Goal: Use online tool/utility

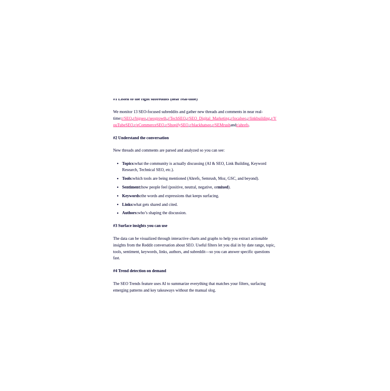
scroll to position [993, 0]
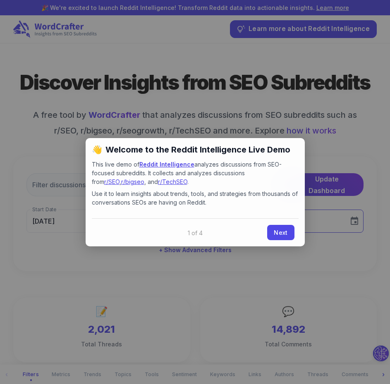
click at [283, 239] on link "Next" at bounding box center [280, 232] width 27 height 15
click at [282, 232] on input "10/10/2025" at bounding box center [271, 221] width 145 height 23
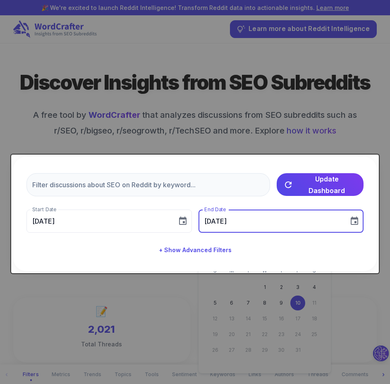
click at [238, 119] on div at bounding box center [195, 192] width 390 height 384
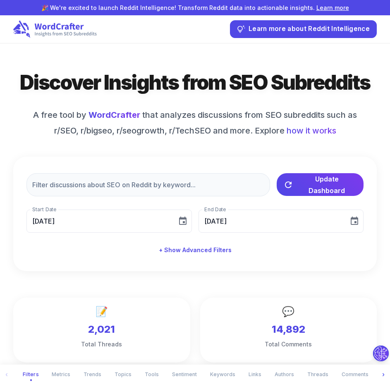
click at [173, 183] on div at bounding box center [195, 214] width 368 height 119
